Goal: Obtain resource: Download file/media

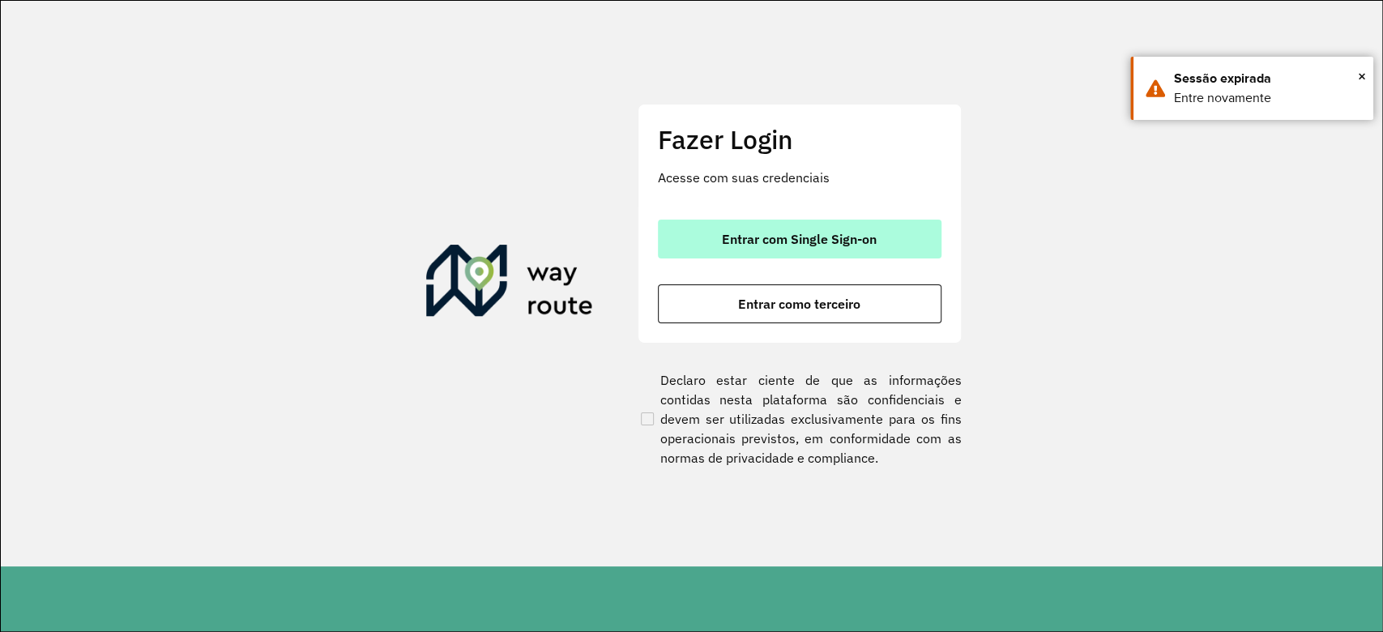
click at [862, 257] on button "Entrar com Single Sign-on" at bounding box center [800, 239] width 284 height 39
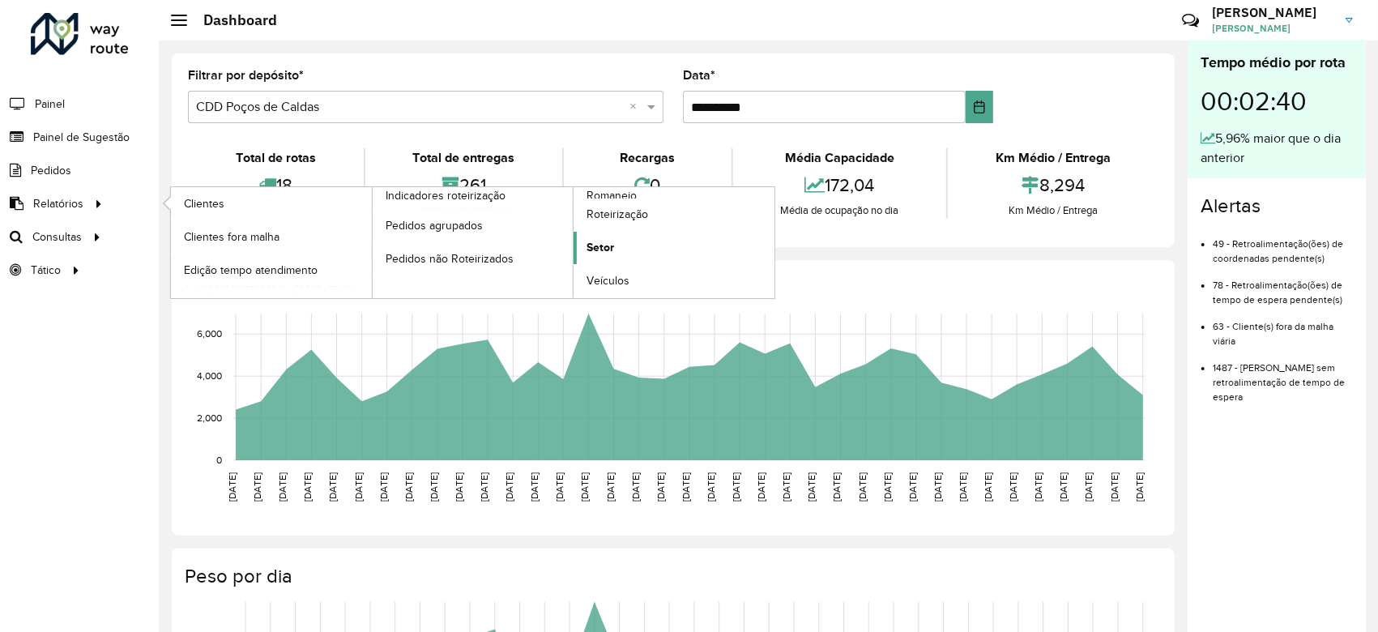
click at [614, 238] on link "Setor" at bounding box center [674, 248] width 201 height 32
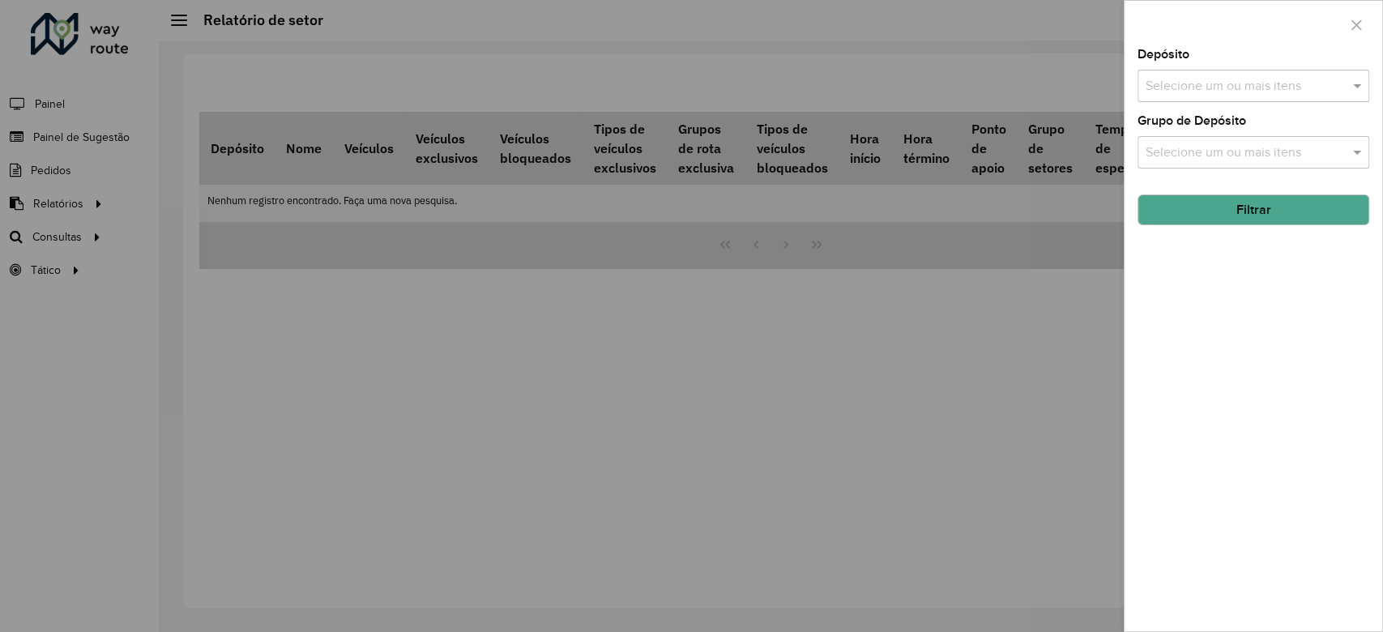
click at [1032, 80] on input "text" at bounding box center [1245, 86] width 207 height 19
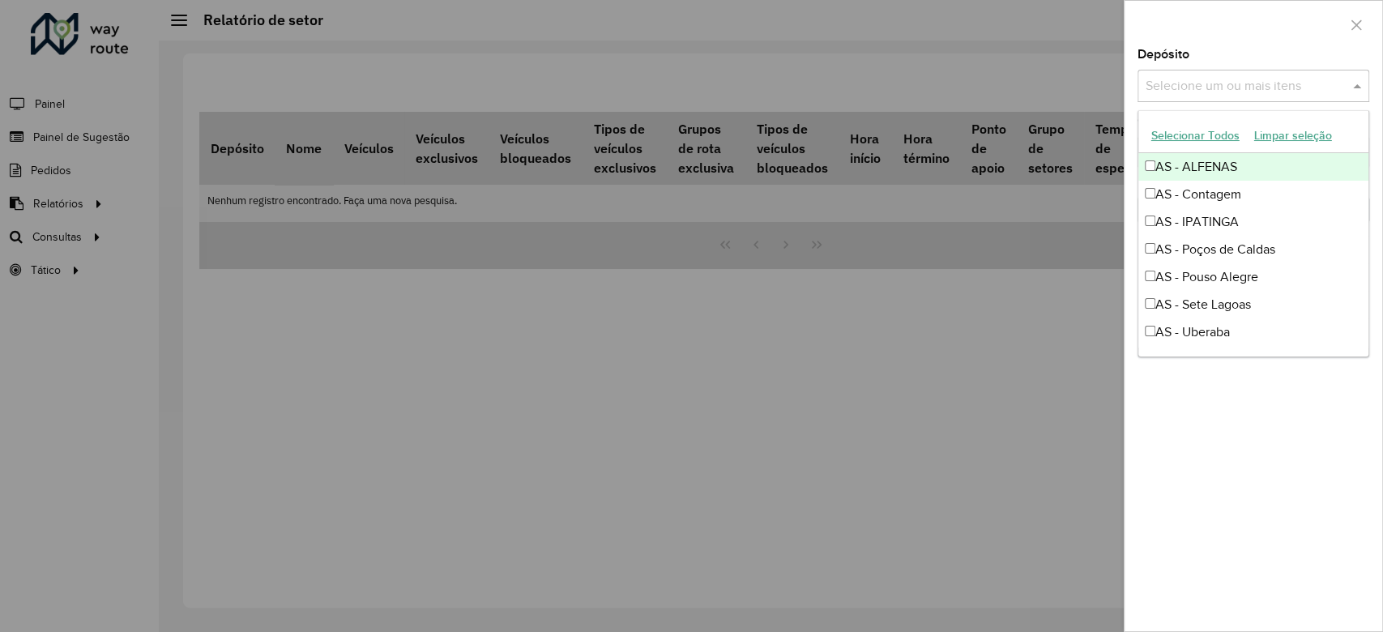
click at [1032, 138] on button "Limpar seleção" at bounding box center [1293, 135] width 92 height 25
click at [1032, 133] on button "Selecionar Todos" at bounding box center [1195, 135] width 103 height 25
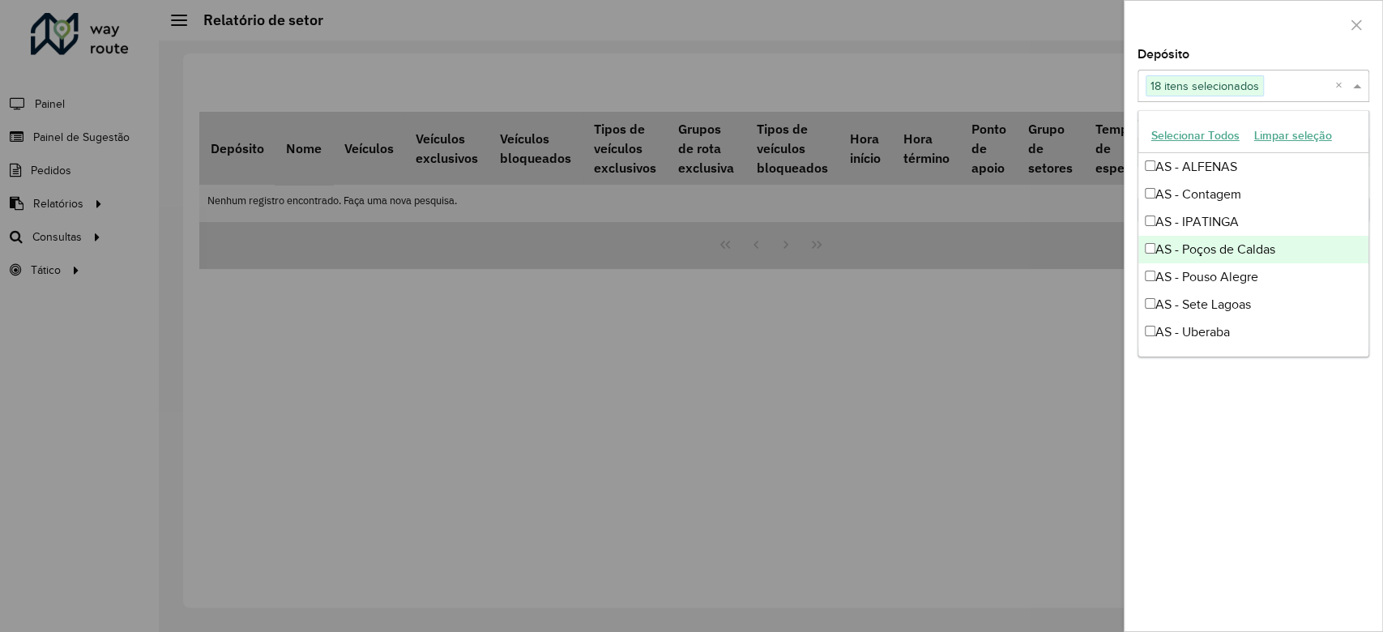
click at [1032, 254] on div "AS - Poços de Caldas" at bounding box center [1254, 250] width 230 height 28
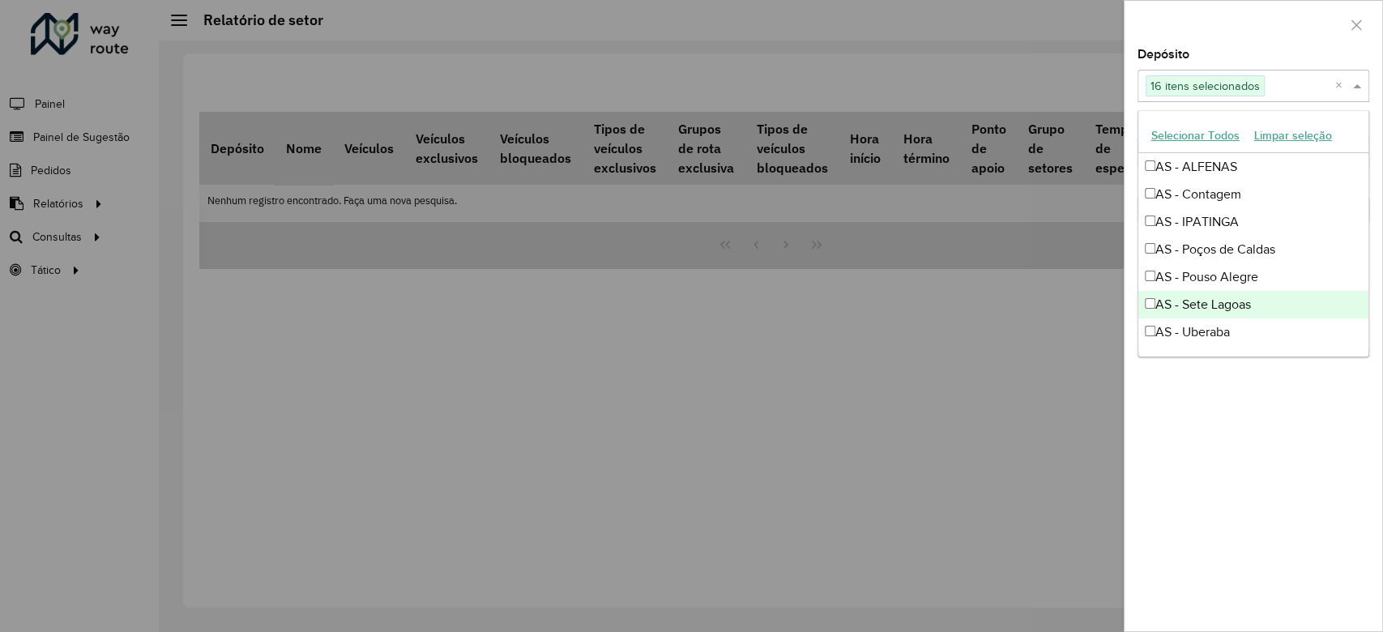
click at [1032, 295] on div "AS - Sete Lagoas" at bounding box center [1254, 305] width 230 height 28
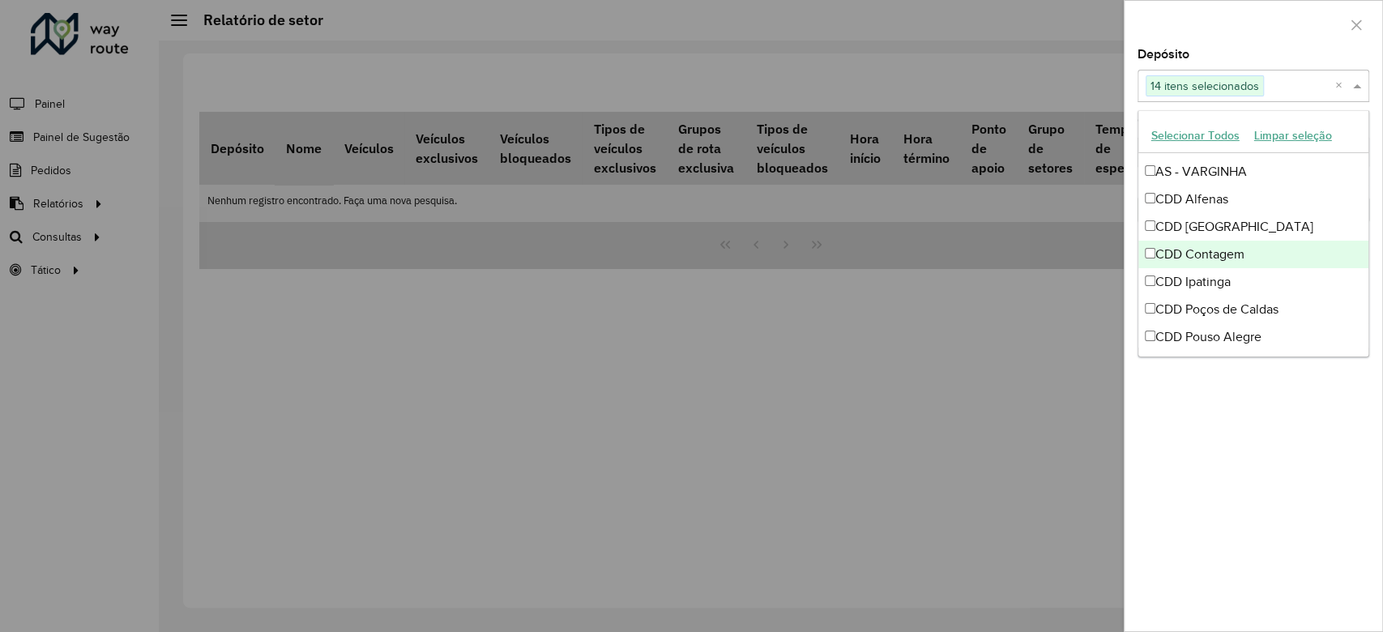
scroll to position [108, 0]
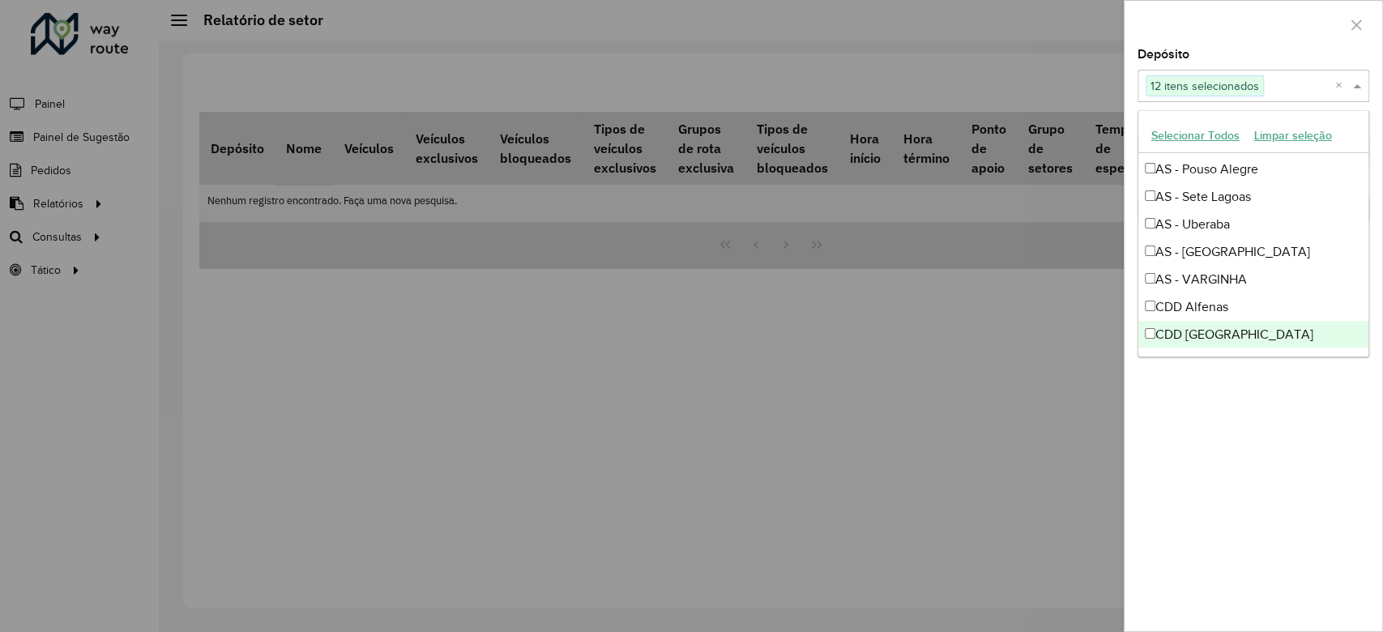
click at [1032, 404] on div "Depósito Selecione um ou mais itens 12 itens selecionados × Grupo de Depósito S…" at bounding box center [1254, 340] width 258 height 583
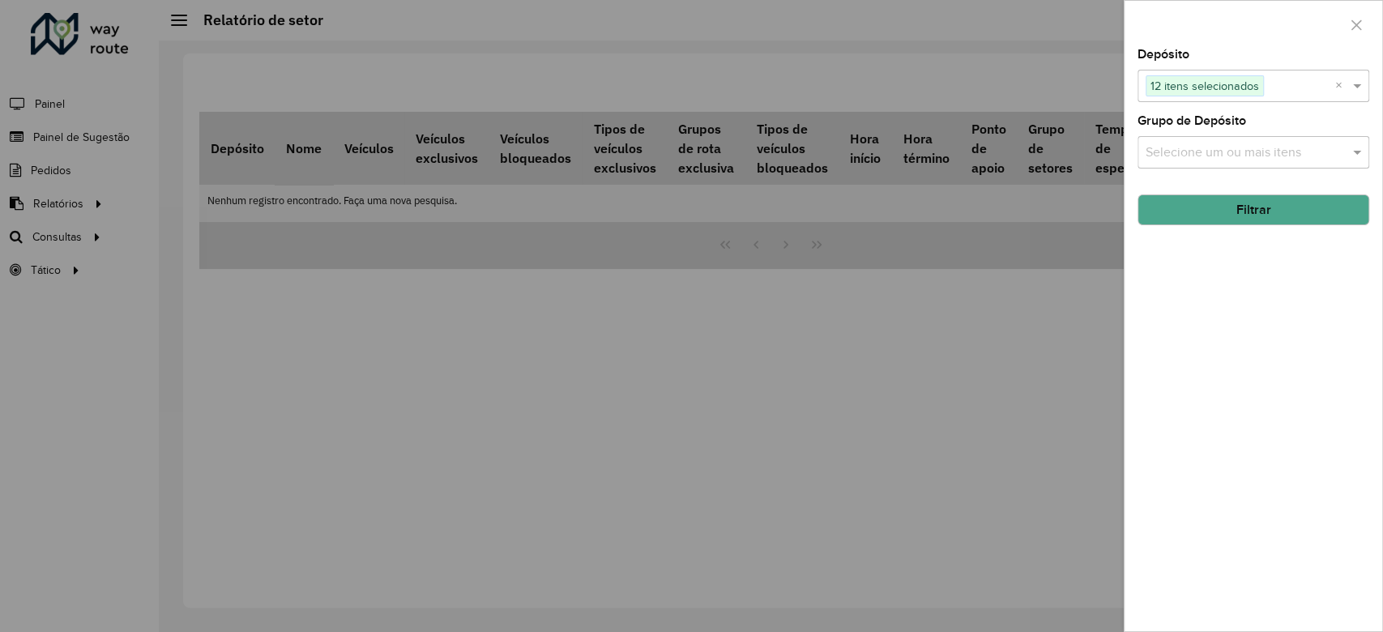
click at [1032, 212] on button "Filtrar" at bounding box center [1254, 209] width 232 height 31
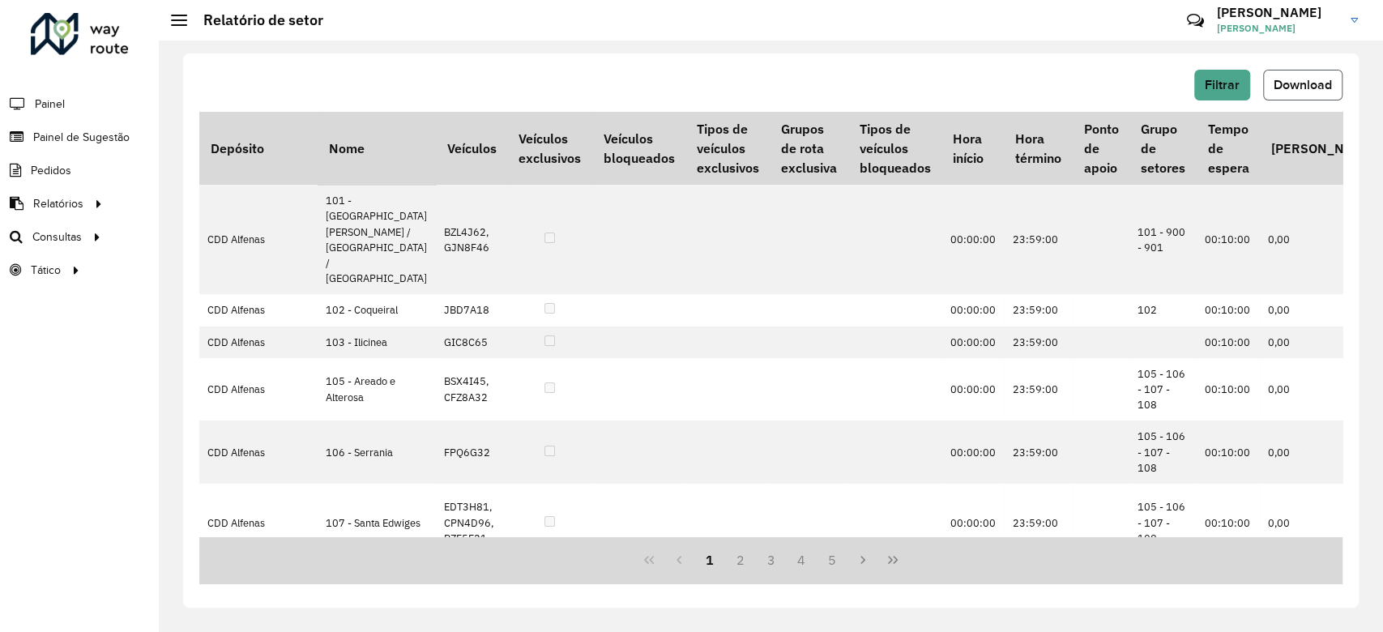
click at [1032, 92] on button "Download" at bounding box center [1302, 85] width 79 height 31
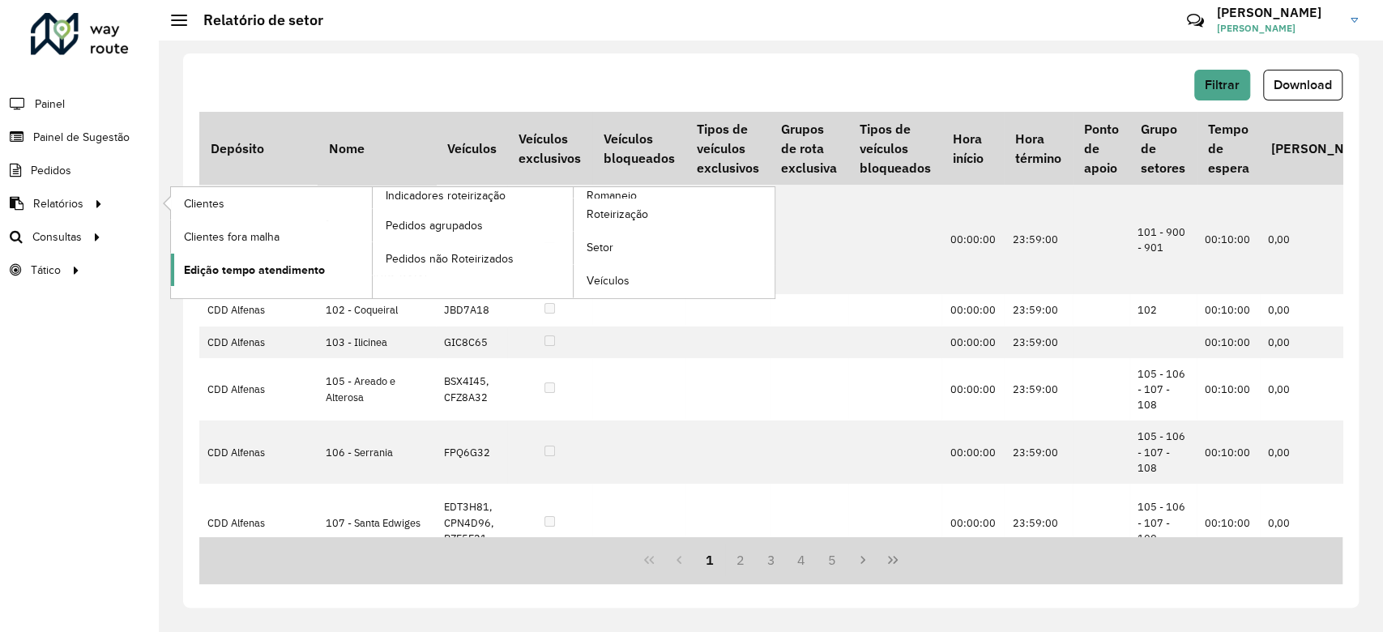
click at [331, 263] on link "Edição tempo atendimento" at bounding box center [271, 270] width 201 height 32
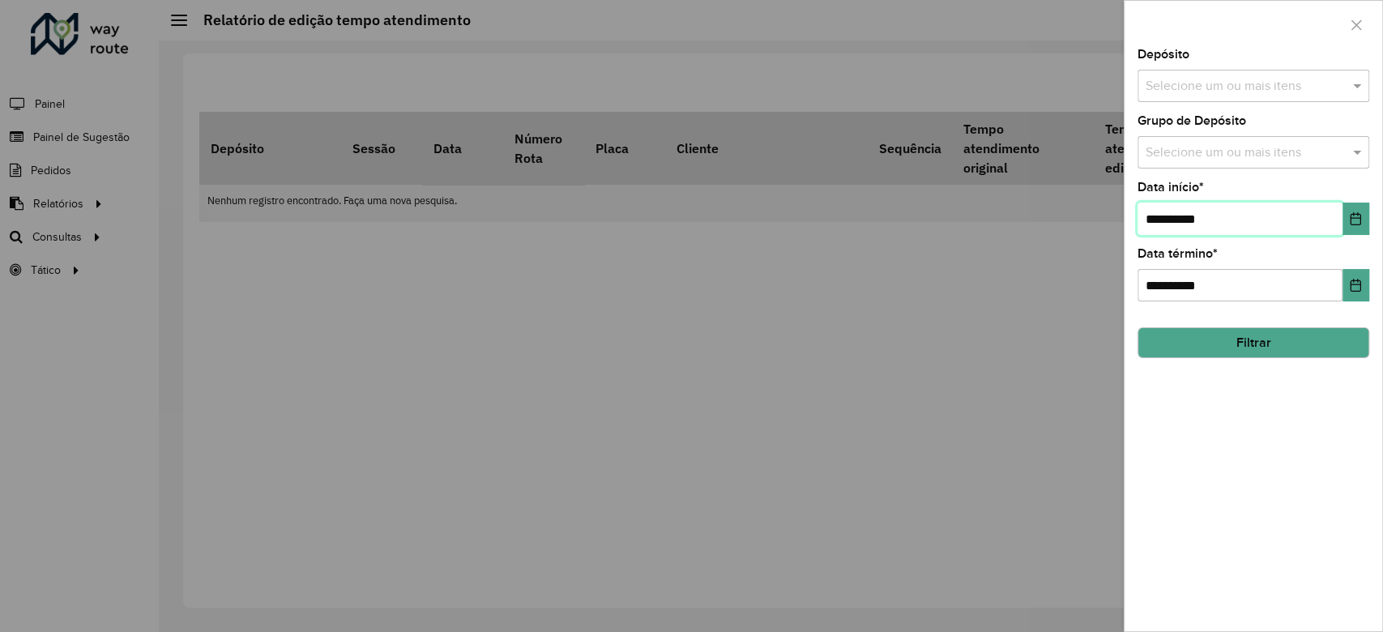
click at [1032, 212] on input "**********" at bounding box center [1240, 219] width 205 height 32
click at [1032, 216] on input "**********" at bounding box center [1240, 219] width 205 height 32
click at [1032, 216] on icon "Choose Date" at bounding box center [1355, 218] width 13 height 13
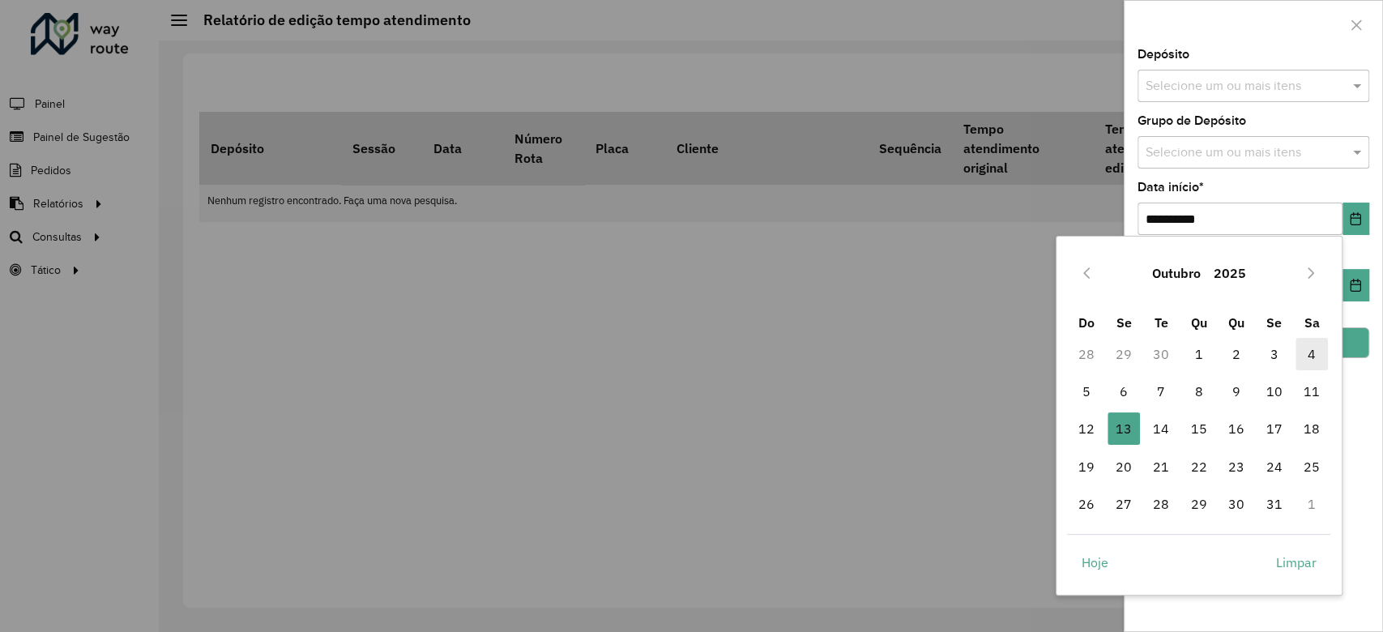
click at [1032, 360] on span "4" at bounding box center [1312, 354] width 32 height 32
type input "**********"
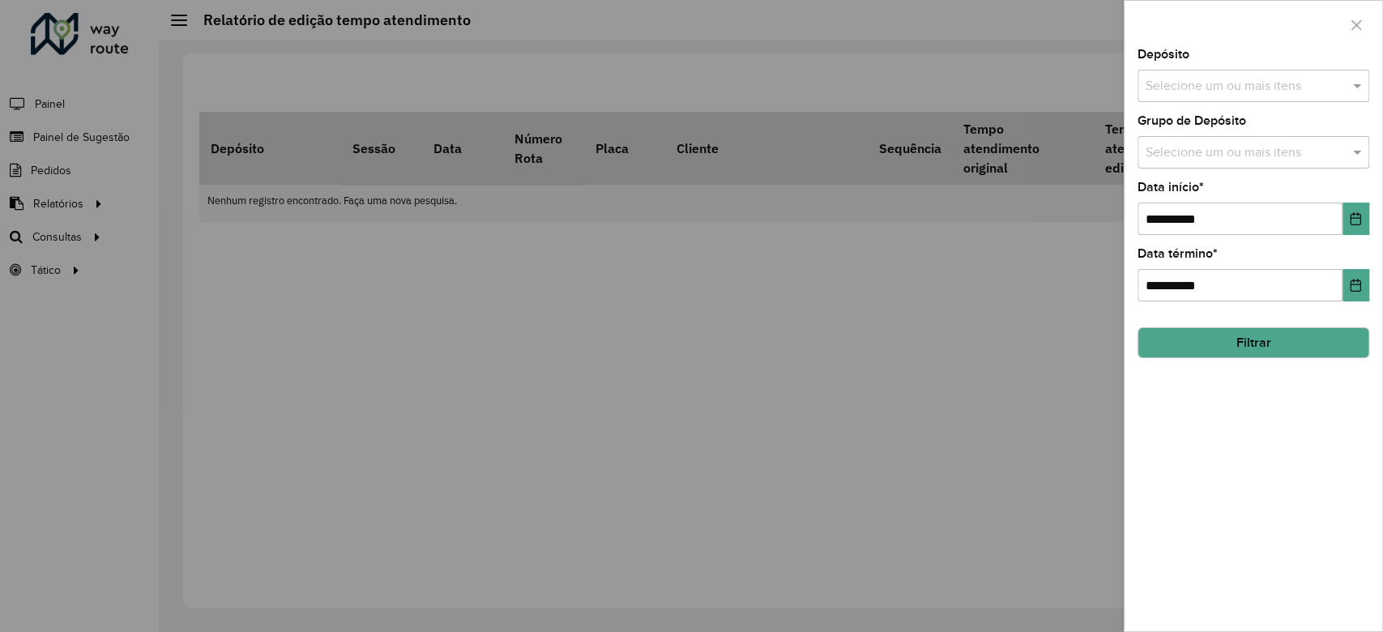
click at [1032, 340] on button "Filtrar" at bounding box center [1254, 342] width 232 height 31
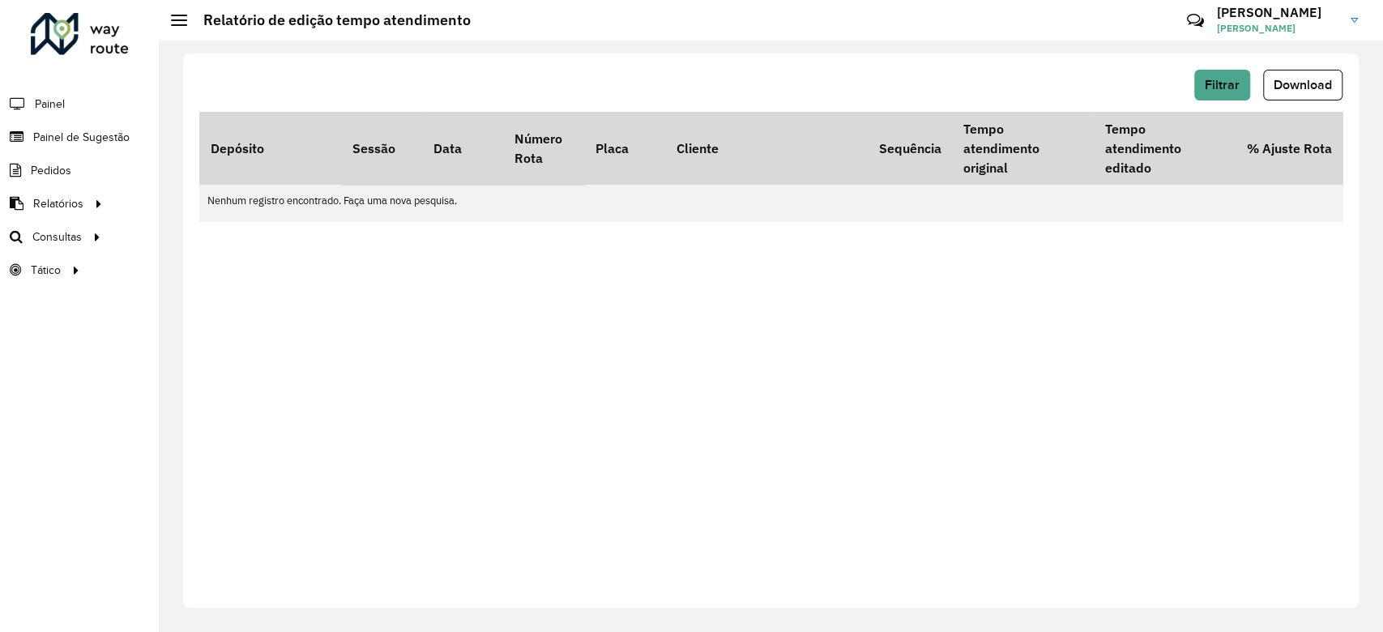
click at [1032, 63] on div "Filtrar Download Depósito Sessão Data Número Rota Placa Cliente Sequência Tempo…" at bounding box center [771, 330] width 1176 height 554
click at [1032, 88] on span "Filtrar" at bounding box center [1222, 85] width 35 height 14
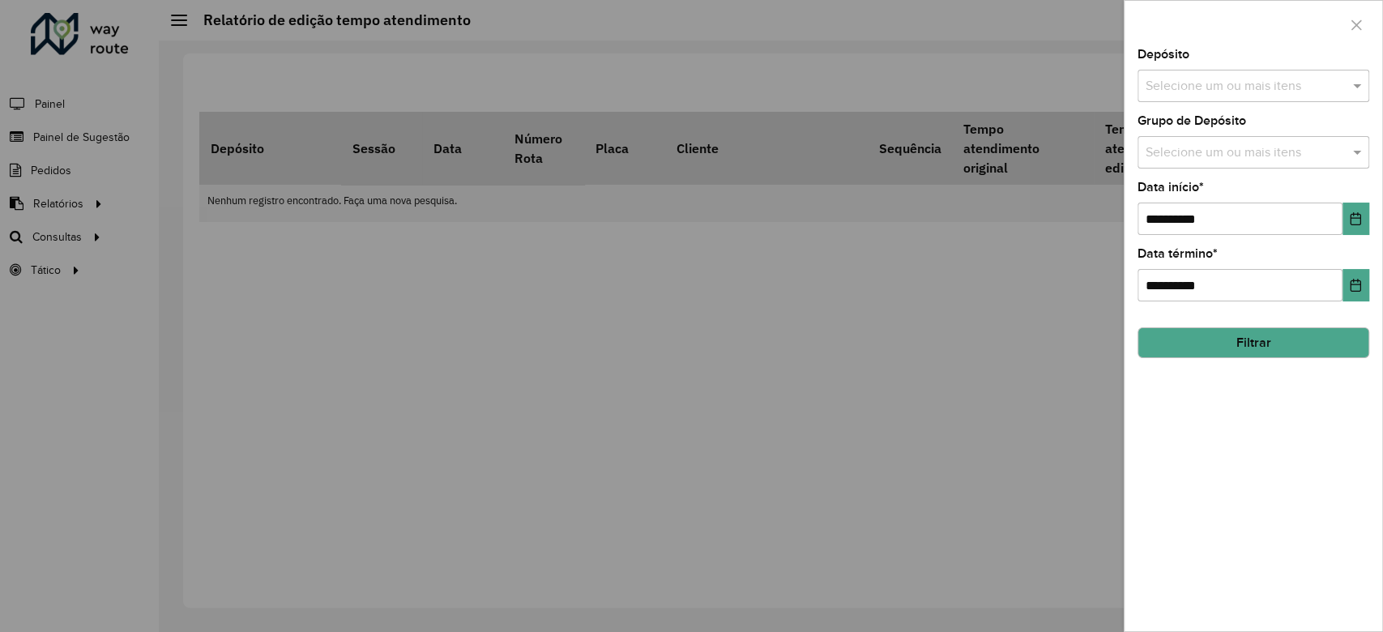
click at [1032, 350] on button "Filtrar" at bounding box center [1254, 342] width 232 height 31
